Goal: Check status: Check status

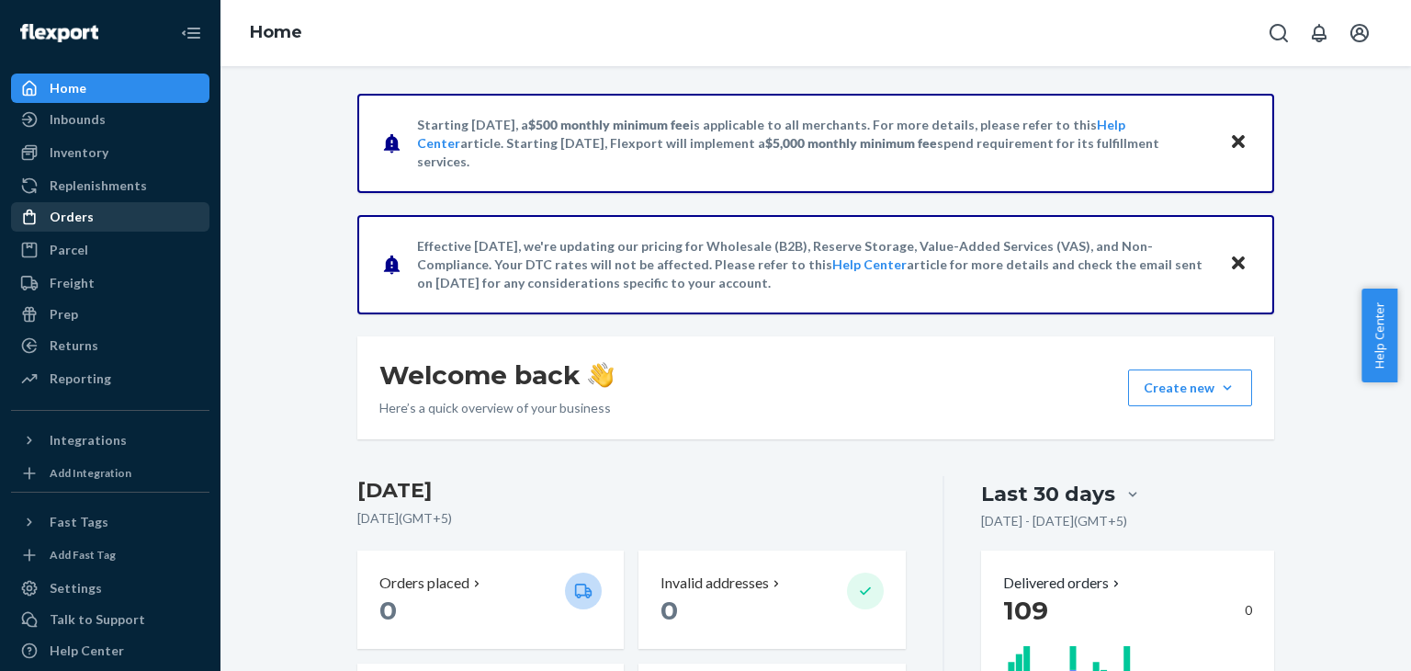
click at [111, 217] on div "Orders" at bounding box center [110, 217] width 195 height 26
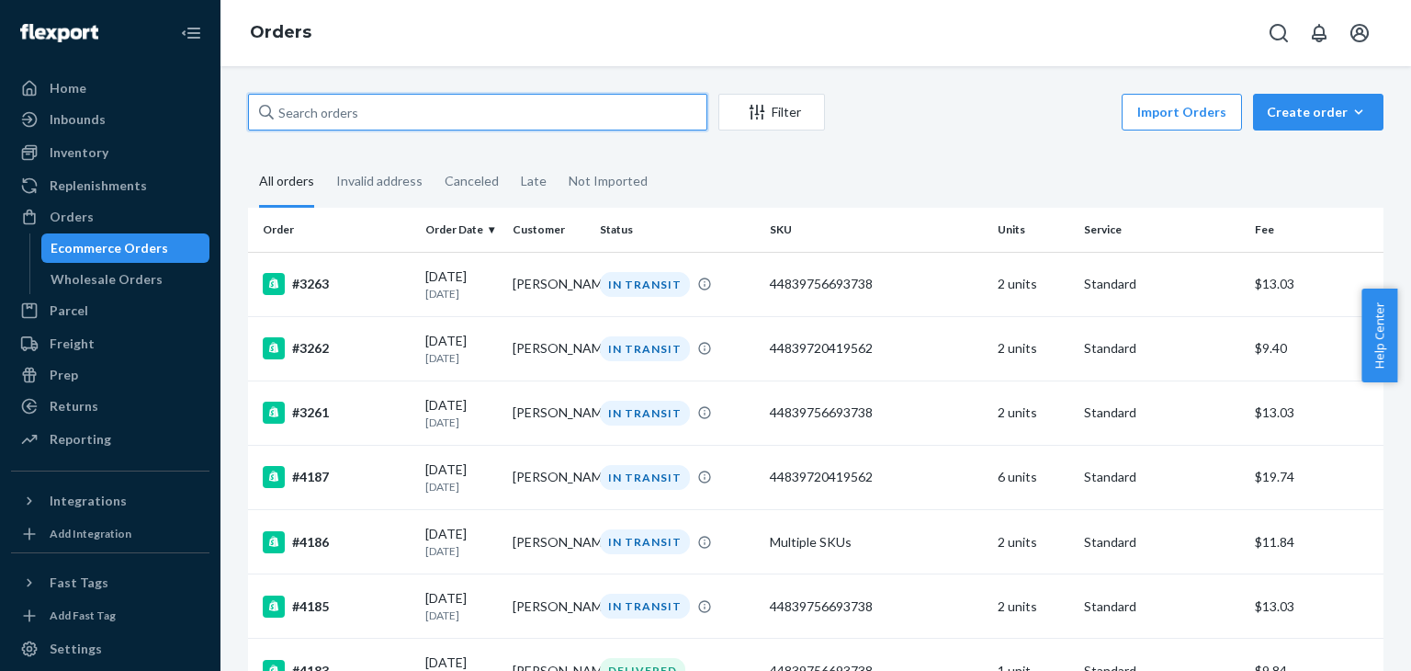
click at [453, 125] on input "text" at bounding box center [477, 112] width 459 height 37
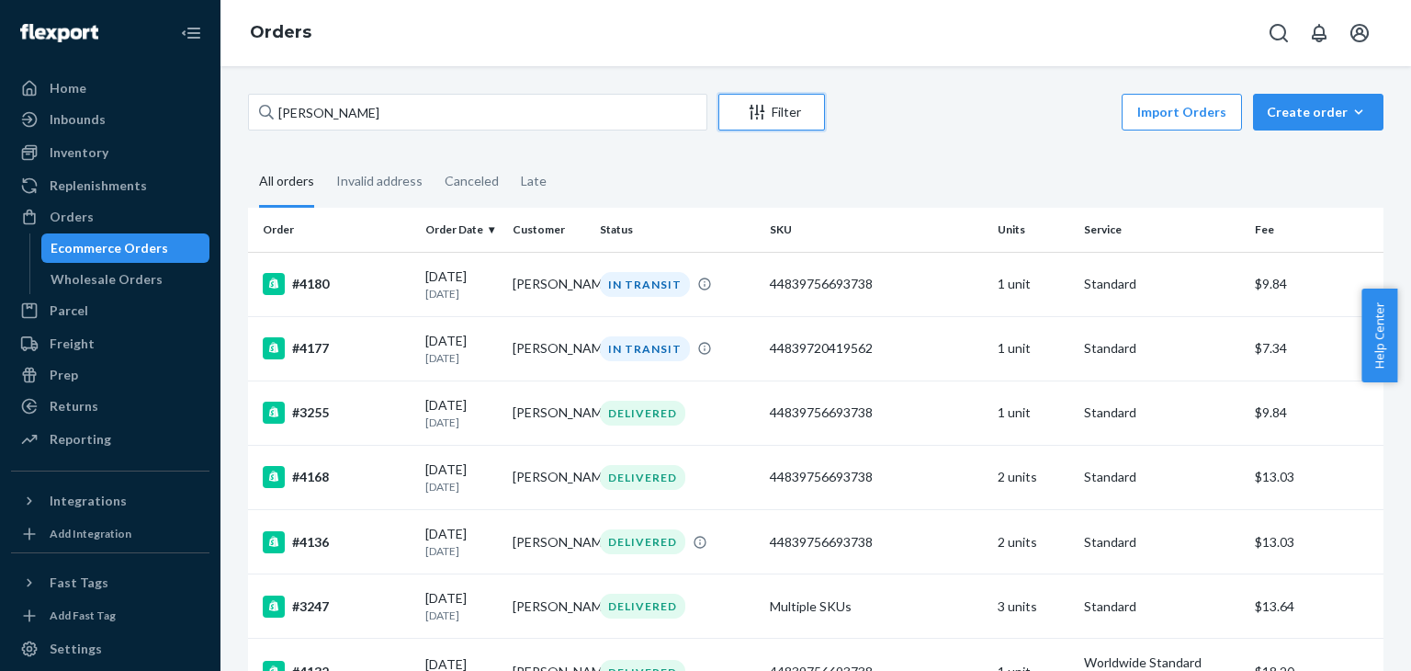
click at [729, 111] on div "Filter" at bounding box center [771, 112] width 105 height 18
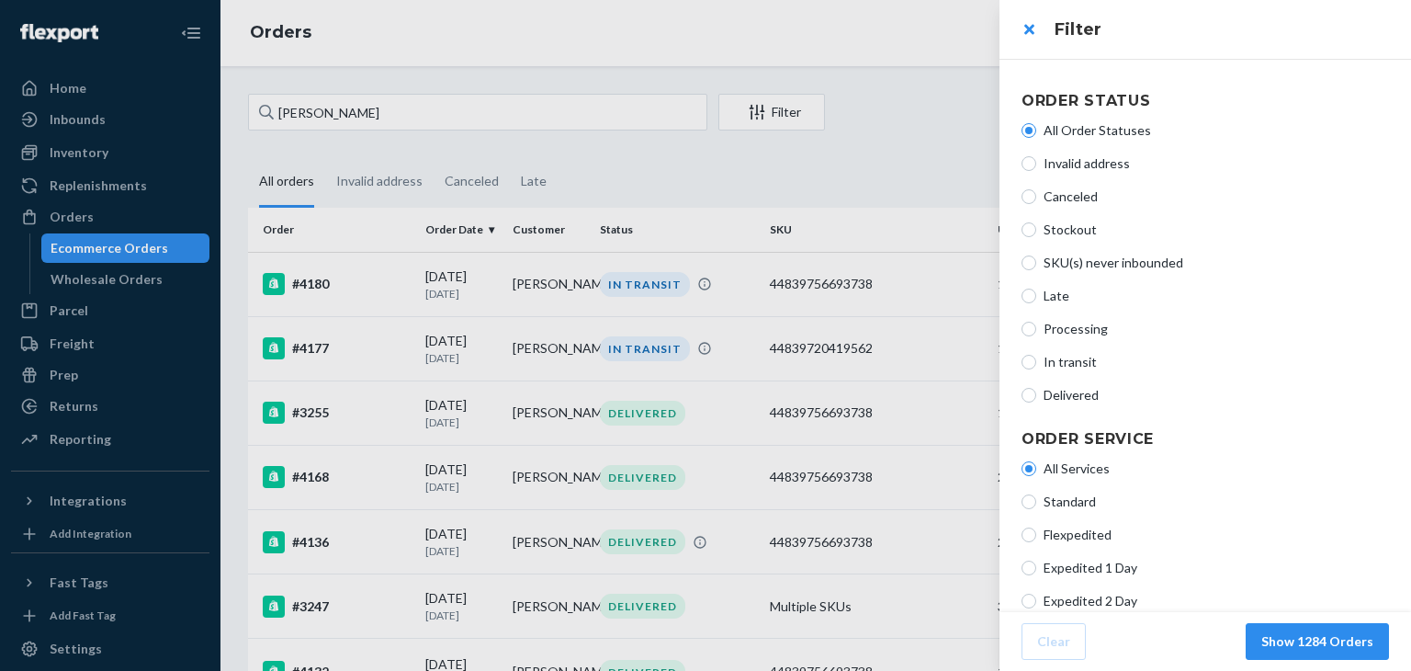
click at [577, 137] on div at bounding box center [705, 335] width 1411 height 671
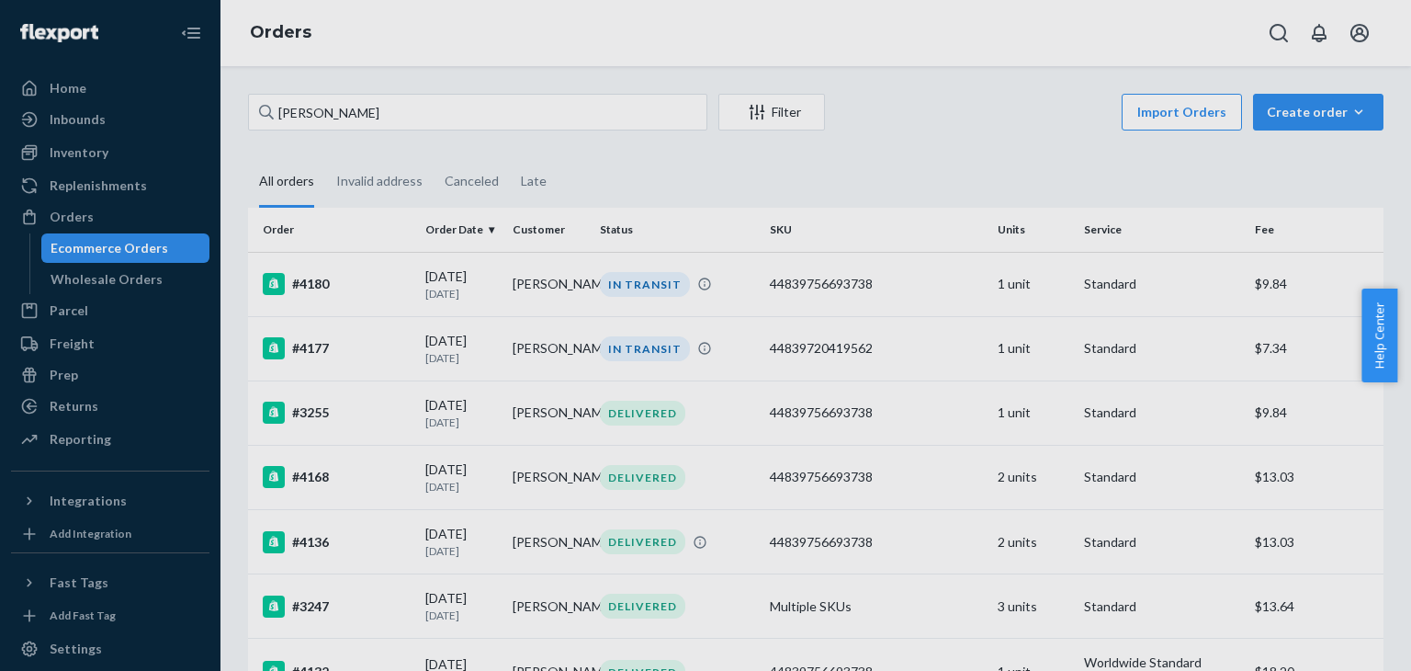
click at [577, 137] on div at bounding box center [705, 335] width 1411 height 671
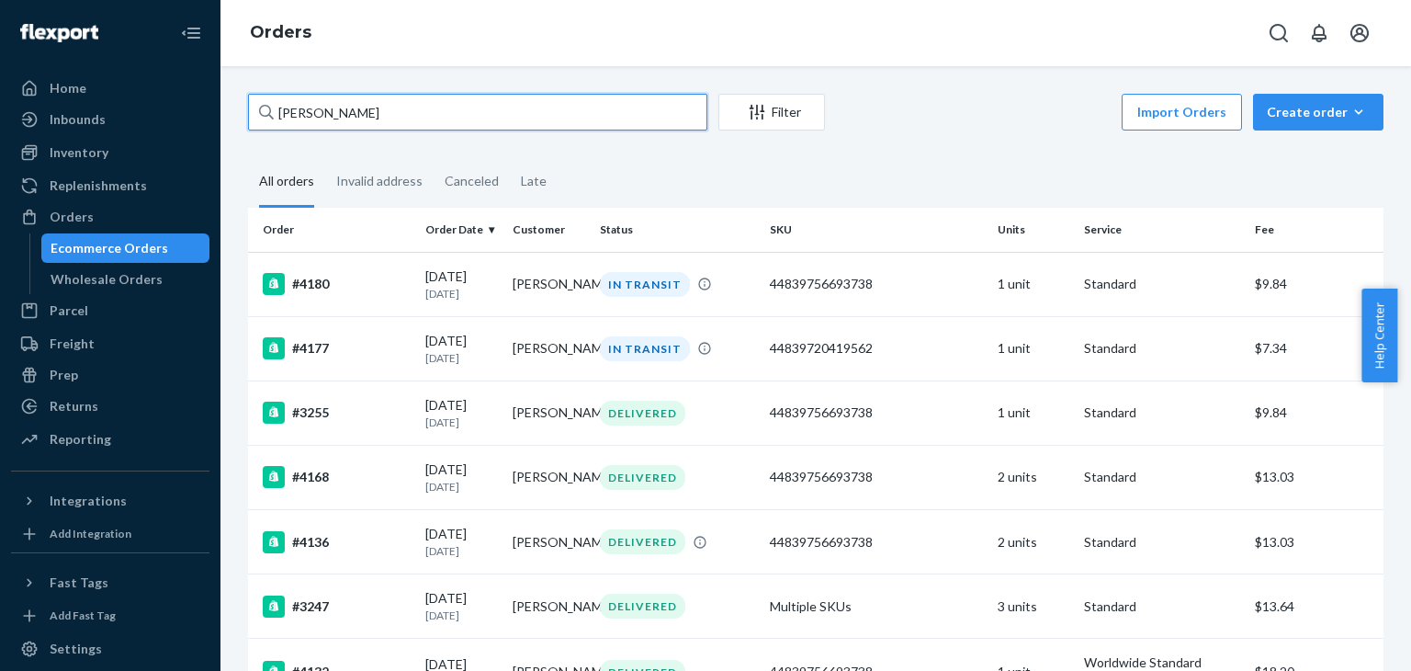
click at [571, 108] on input "[PERSON_NAME]" at bounding box center [477, 112] width 459 height 37
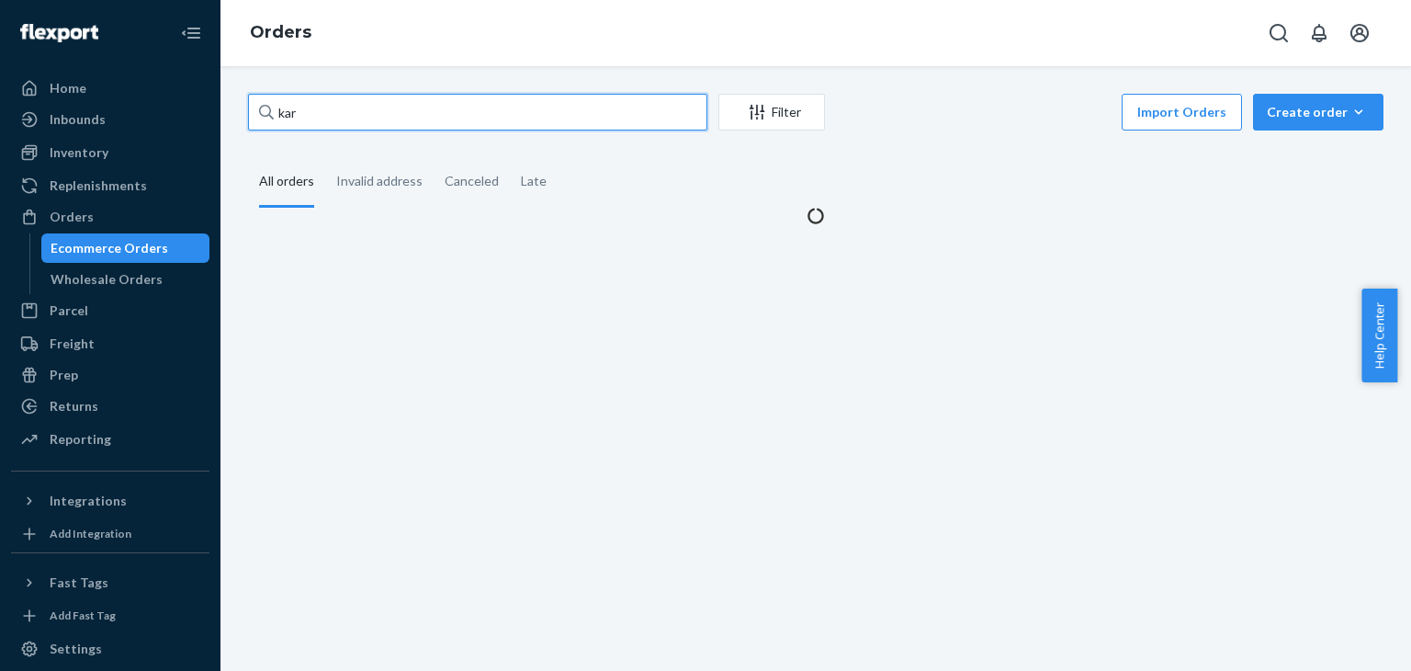
type input "[PERSON_NAME]"
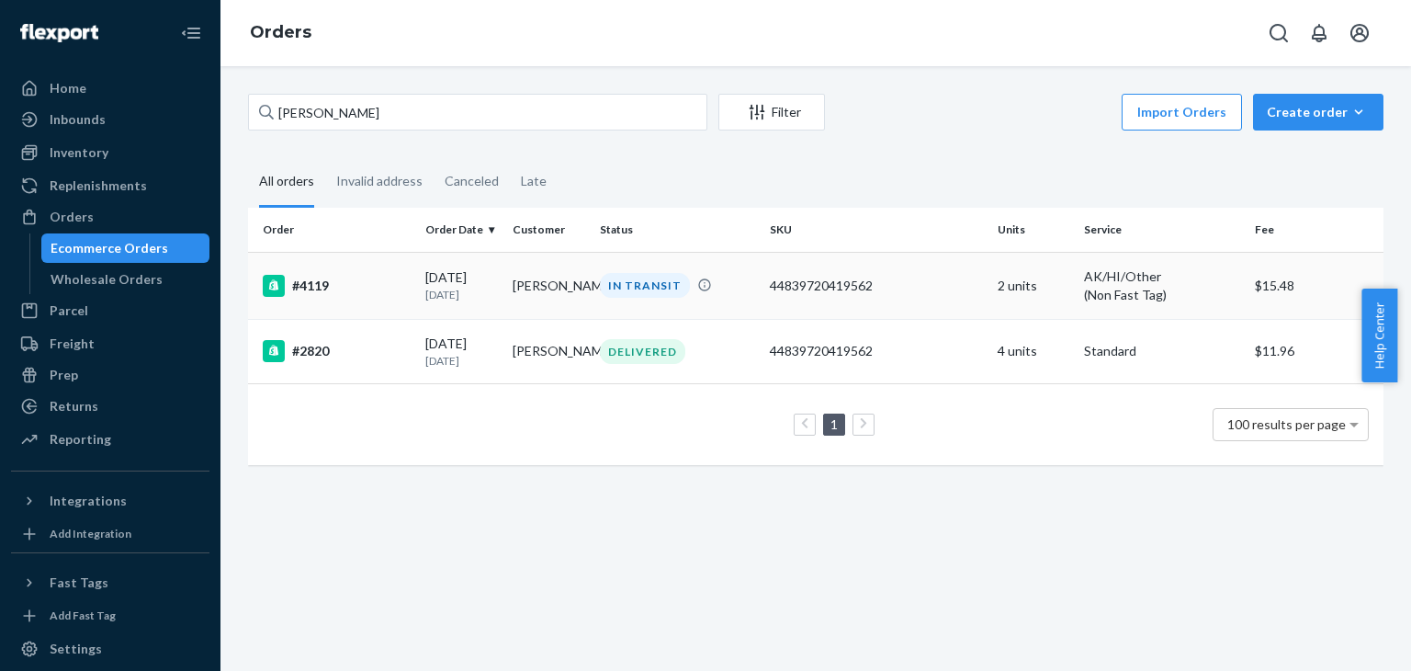
click at [375, 297] on td "#4119" at bounding box center [333, 285] width 170 height 67
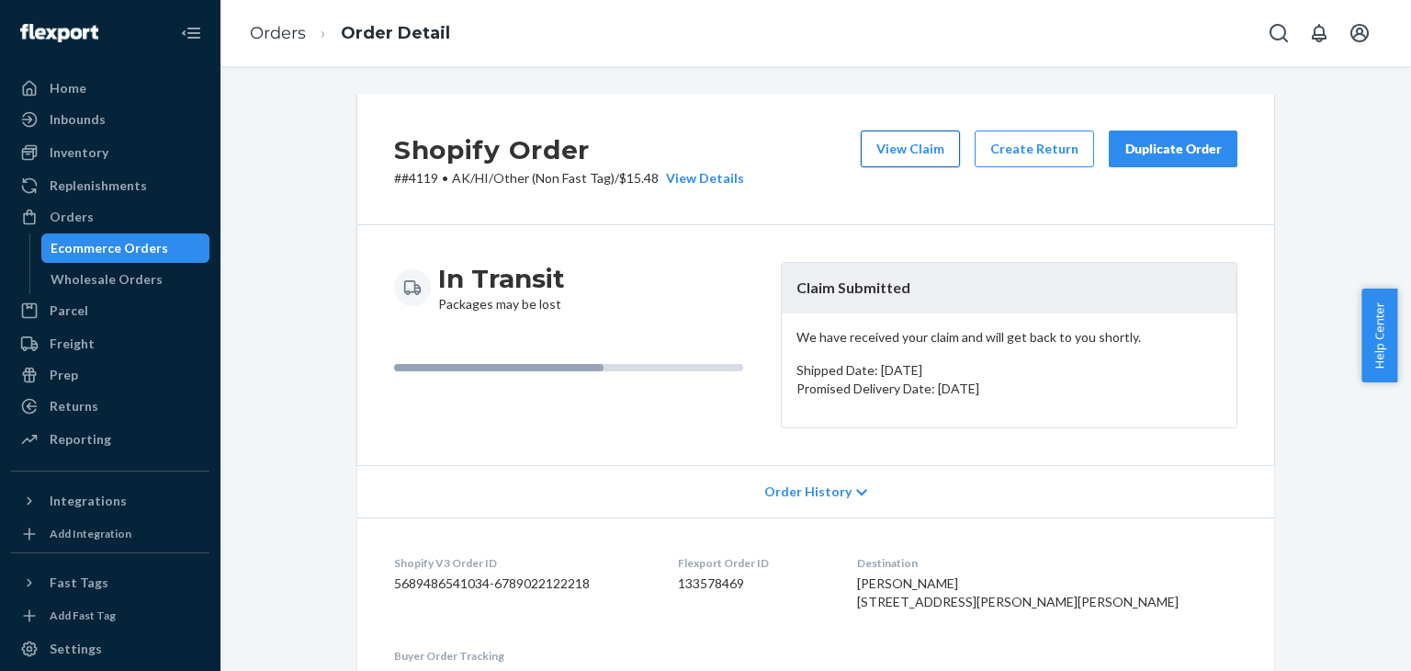
drag, startPoint x: 890, startPoint y: 124, endPoint x: 892, endPoint y: 151, distance: 26.7
click at [892, 151] on div "Shopify Order # #4119 • AK/HI/Other (Non Fast Tag) / $15.48 View Details View C…" at bounding box center [815, 159] width 917 height 131
click at [892, 151] on button "View Claim" at bounding box center [910, 148] width 99 height 37
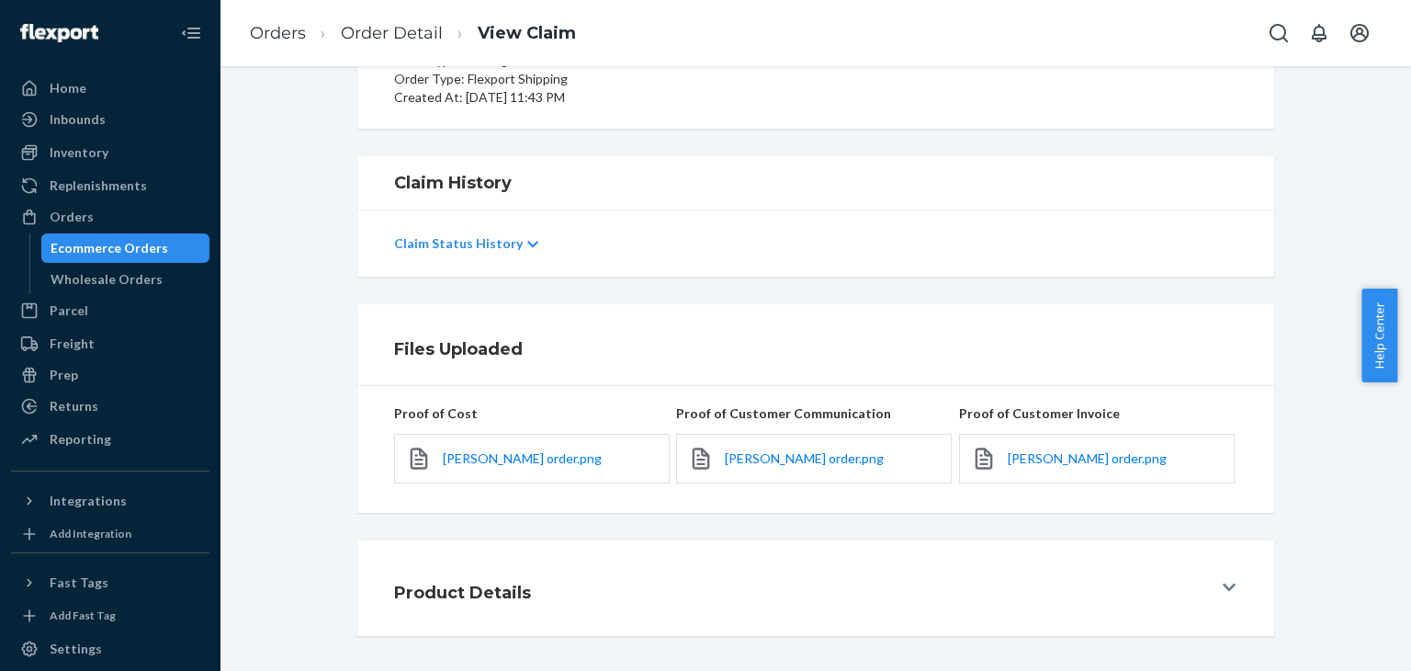
scroll to position [234, 0]
